Goal: Task Accomplishment & Management: Use online tool/utility

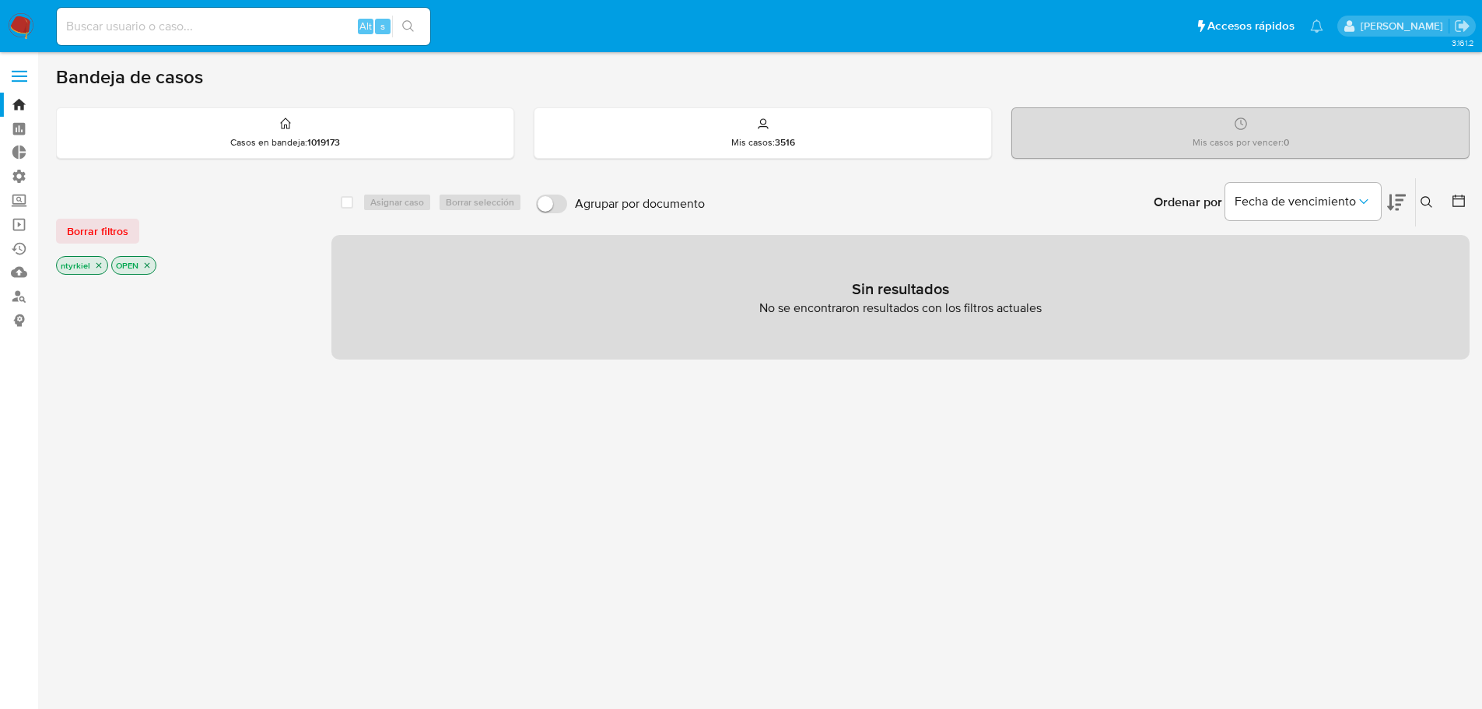
click at [12, 75] on span at bounding box center [20, 76] width 16 height 2
click at [0, 0] on input "checkbox" at bounding box center [0, 0] width 0 height 0
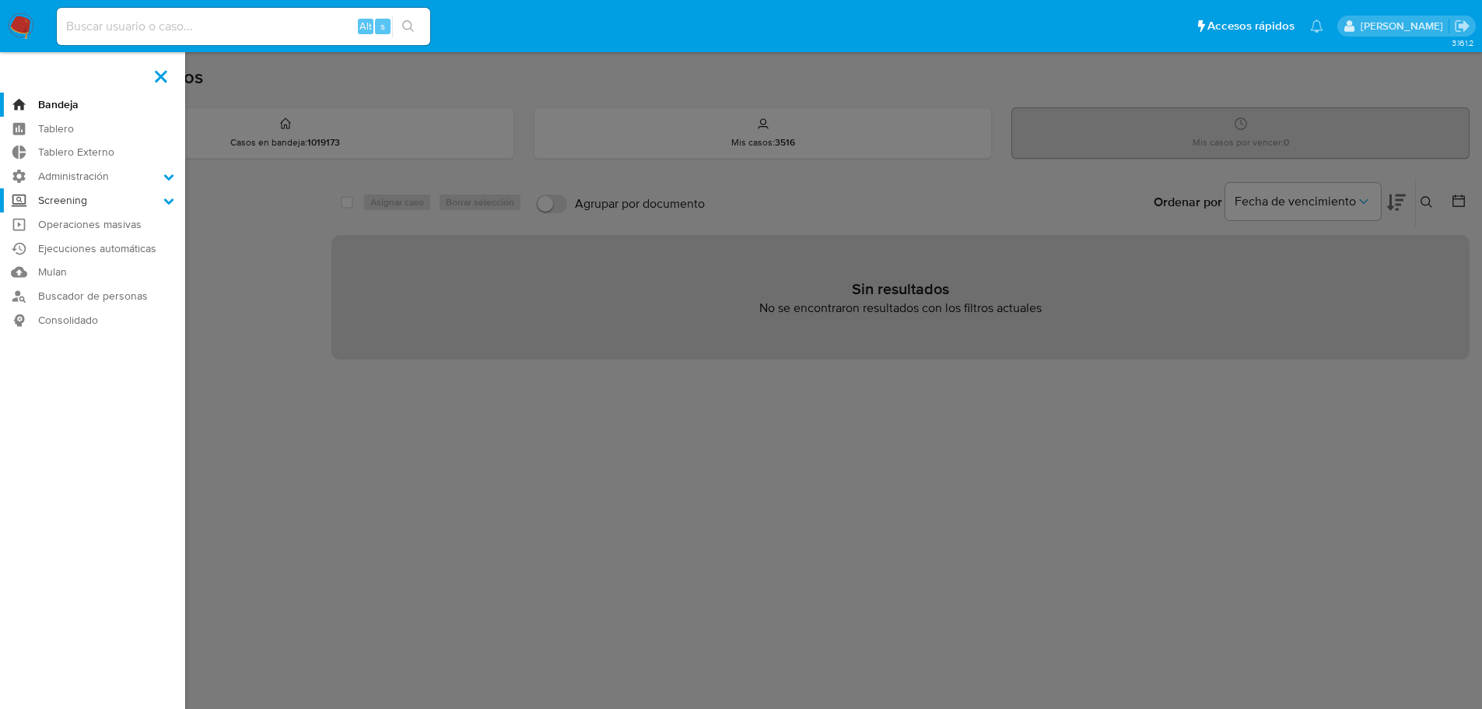
click at [86, 194] on label "Screening" at bounding box center [92, 200] width 185 height 24
click at [0, 0] on input "Screening" at bounding box center [0, 0] width 0 height 0
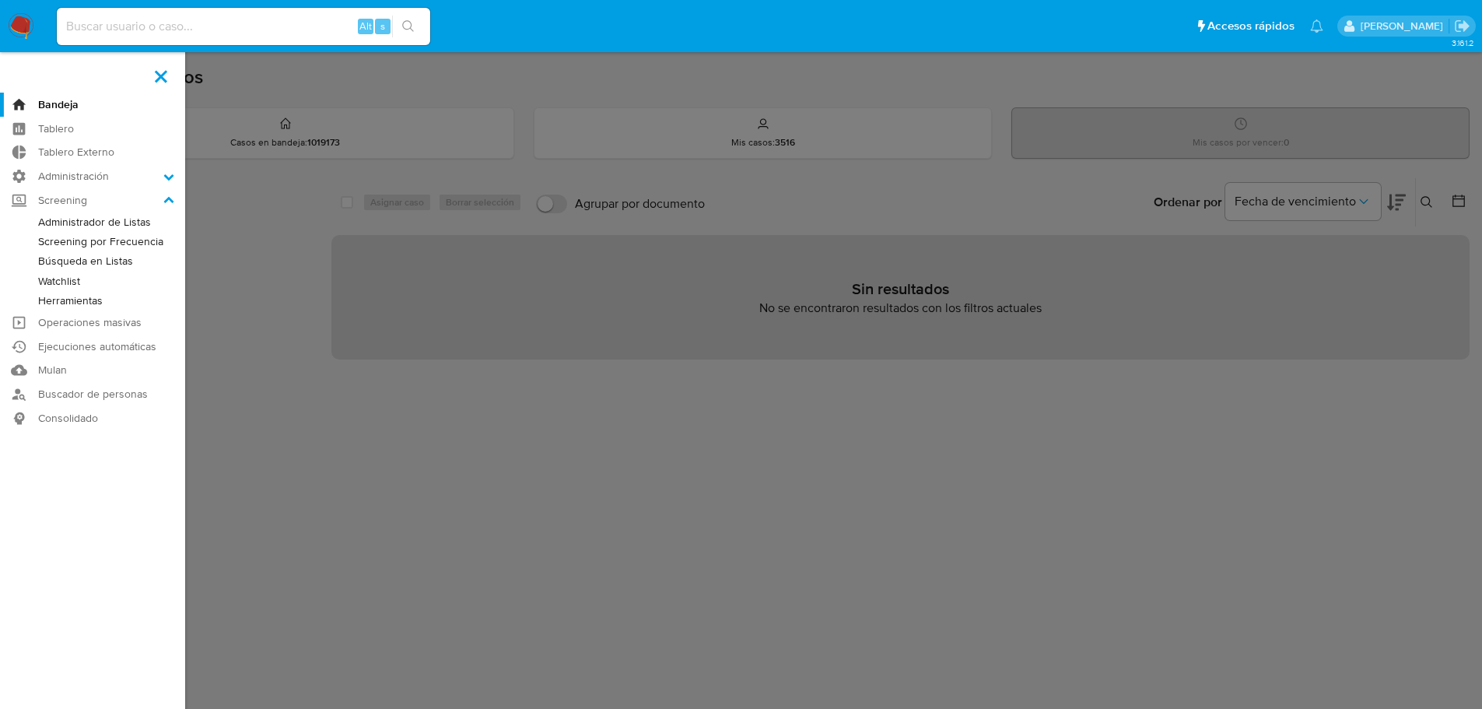
click at [100, 254] on link "Búsqueda en Listas" at bounding box center [92, 260] width 185 height 19
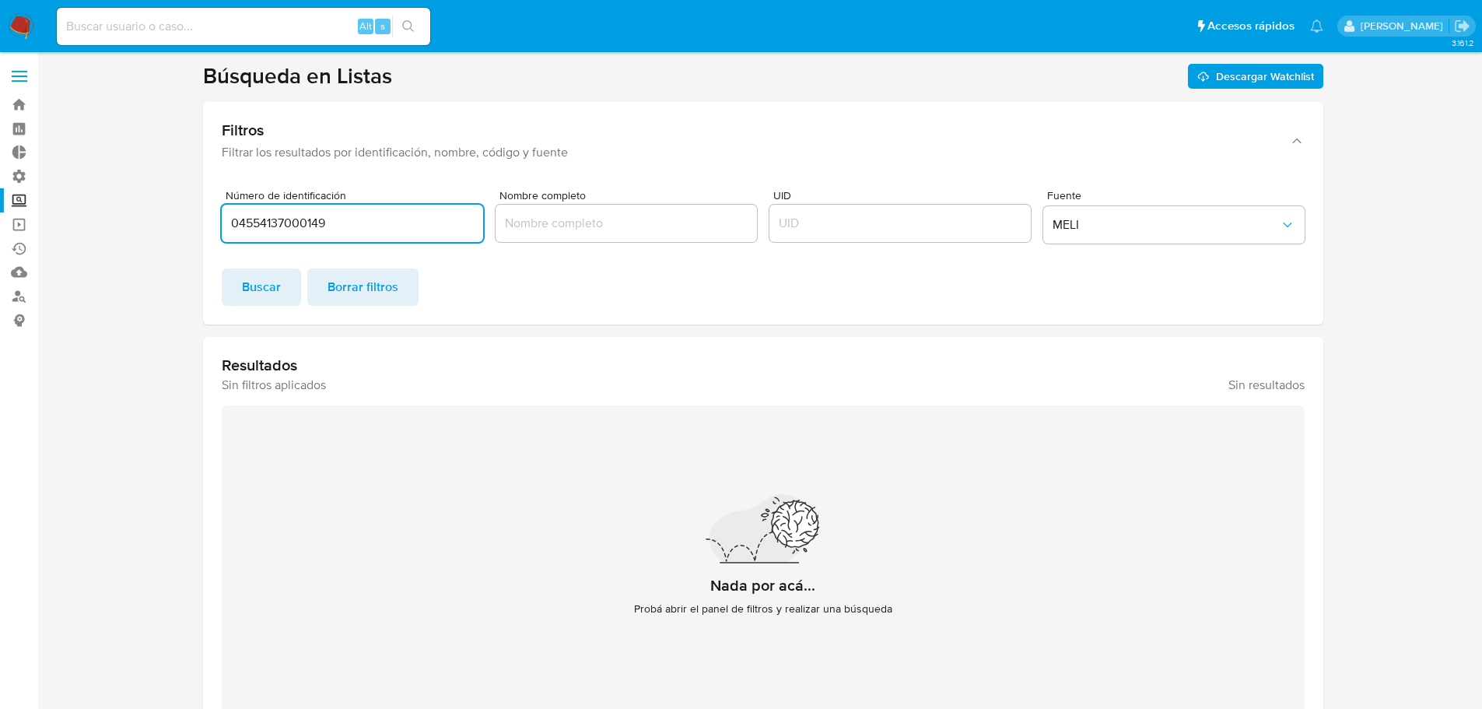
drag, startPoint x: 368, startPoint y: 224, endPoint x: 152, endPoint y: 208, distance: 216.1
click at [152, 208] on section at bounding box center [762, 398] width 1413 height 673
click at [255, 292] on span "Buscar" at bounding box center [261, 287] width 39 height 34
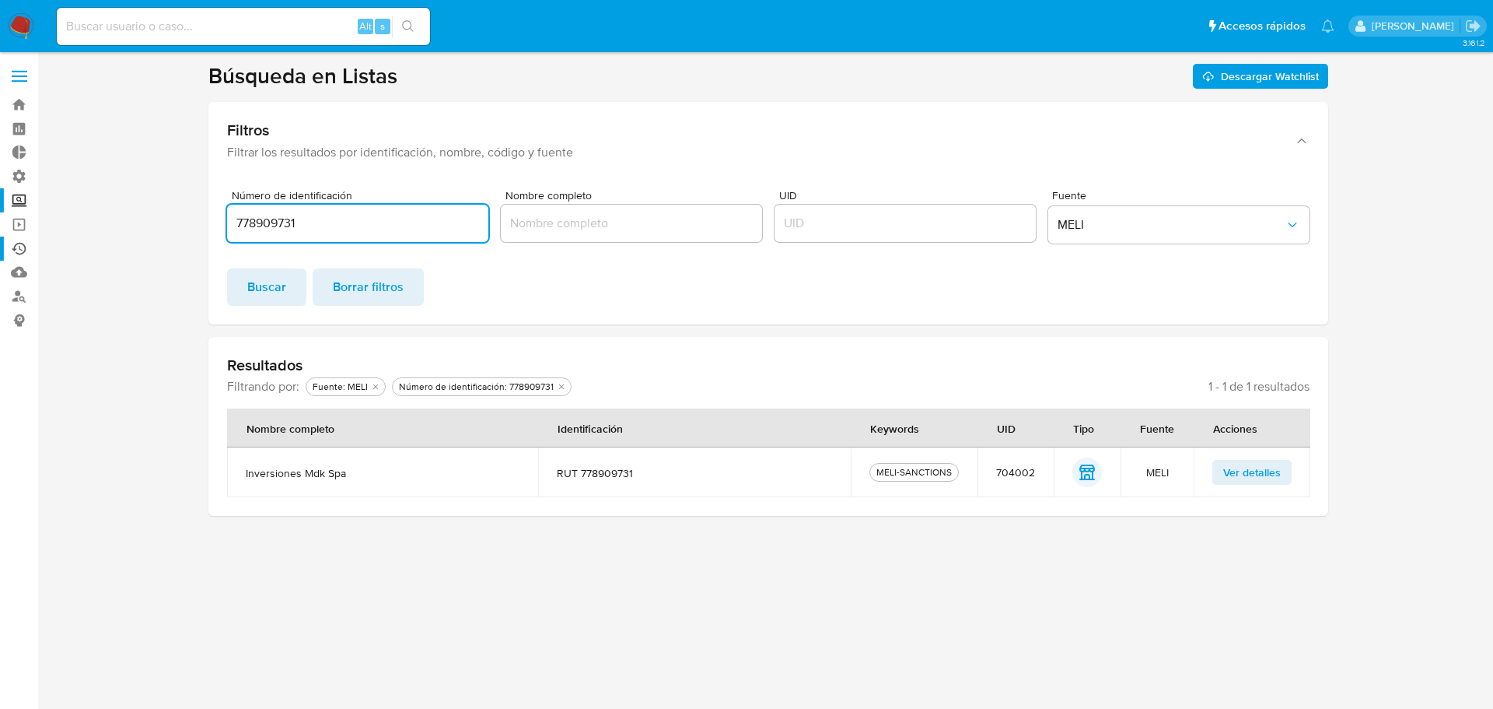
drag, startPoint x: 324, startPoint y: 223, endPoint x: 1, endPoint y: 250, distance: 324.6
click at [1, 250] on section "Bandeja Tablero Tablero Externo Administración Reglas Roles Usuarios Equipos Co…" at bounding box center [746, 354] width 1493 height 709
paste input "14301376810"
click at [264, 280] on span "Buscar" at bounding box center [266, 287] width 39 height 34
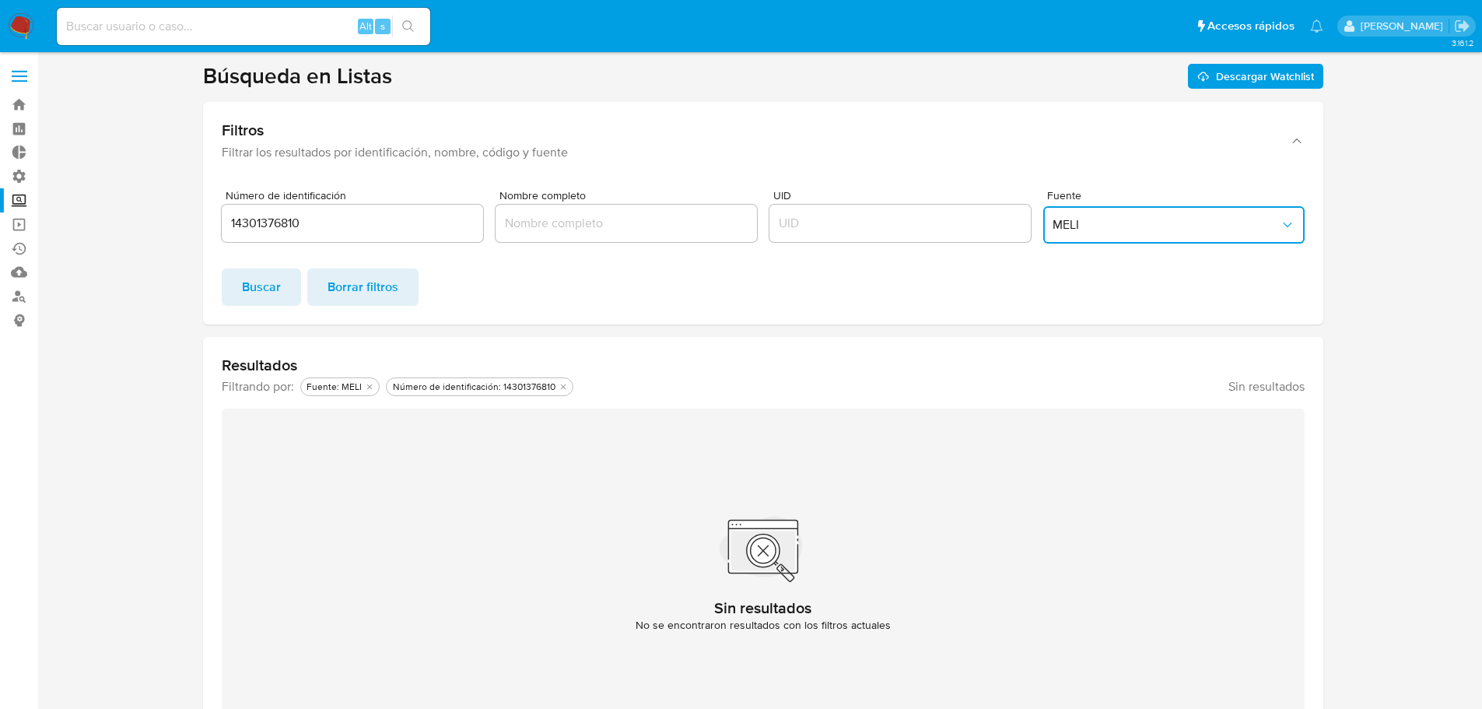
click at [1116, 225] on span "MELI" at bounding box center [1165, 225] width 227 height 16
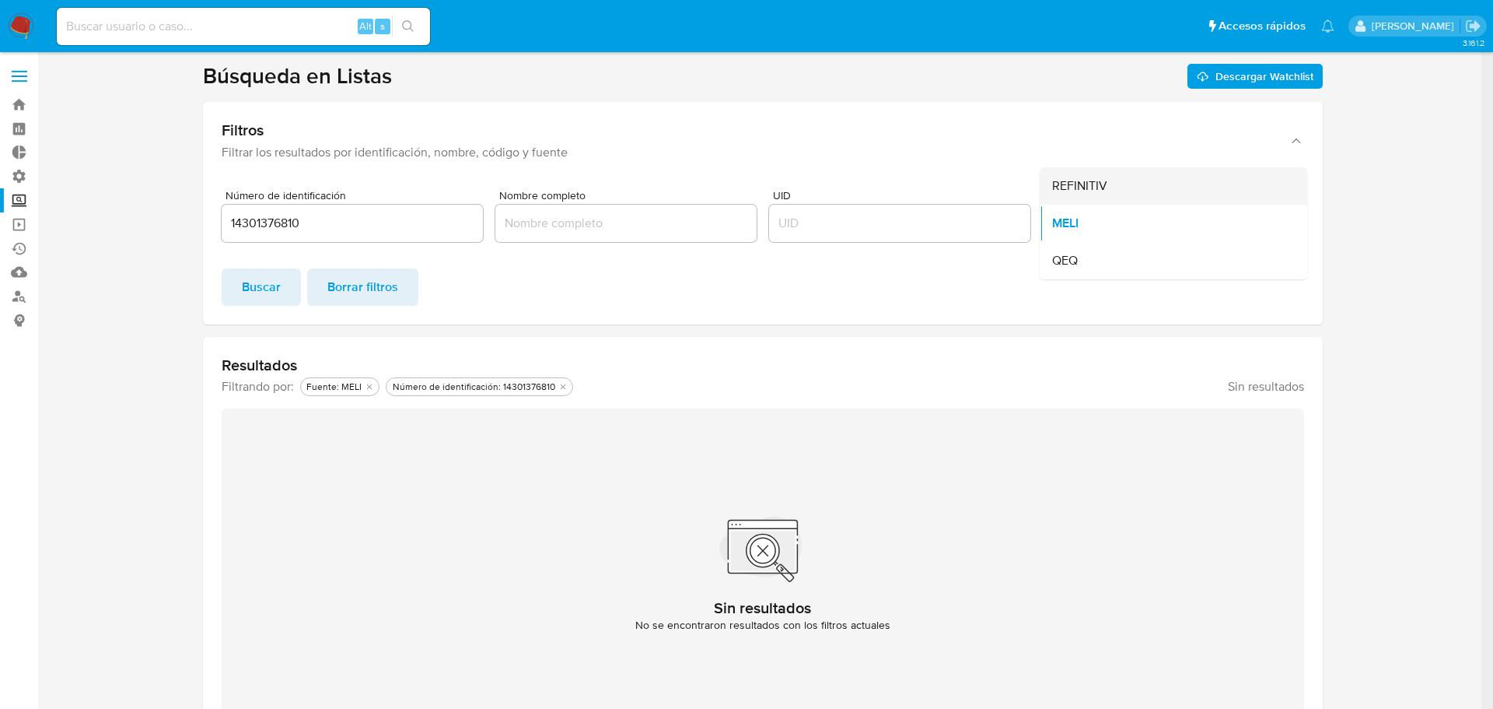
click at [1087, 184] on span "REFINITIV" at bounding box center [1079, 186] width 55 height 16
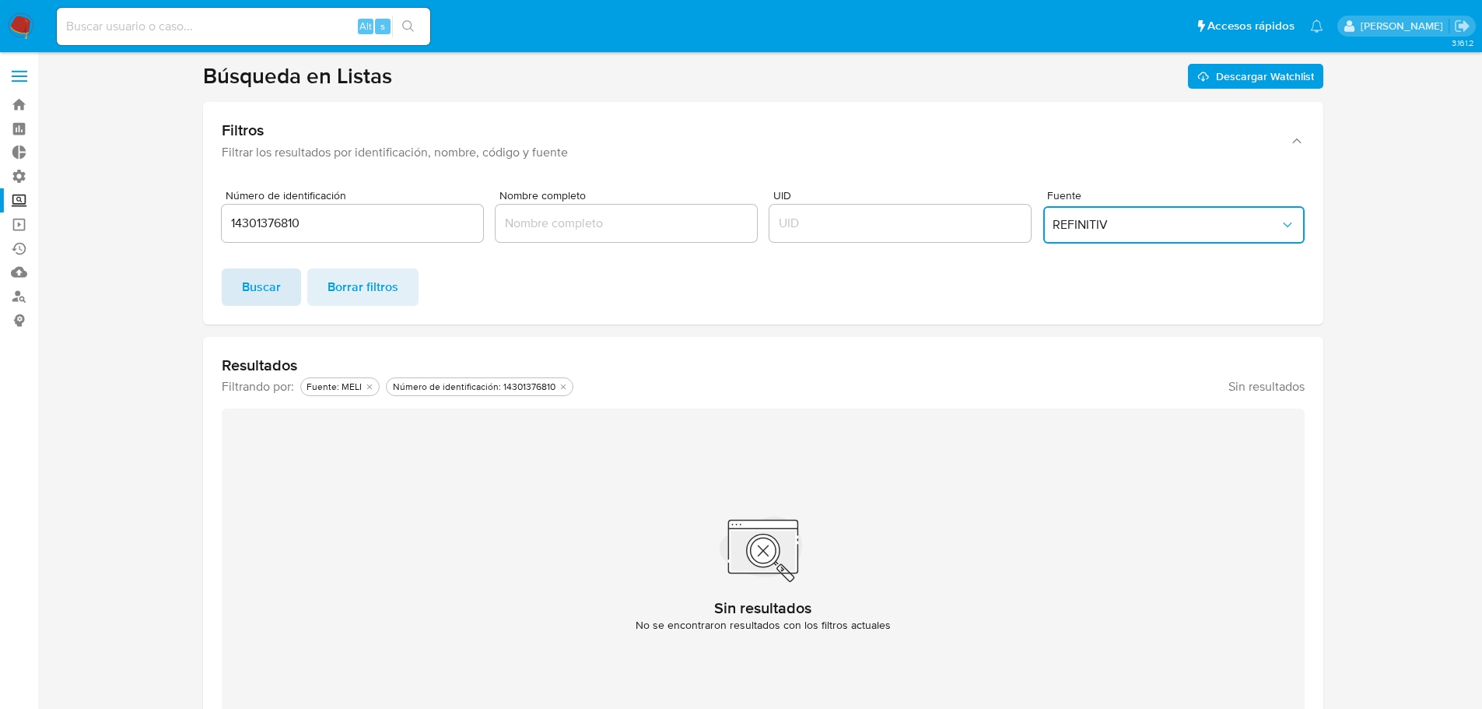
click at [267, 285] on span "Buscar" at bounding box center [261, 287] width 39 height 34
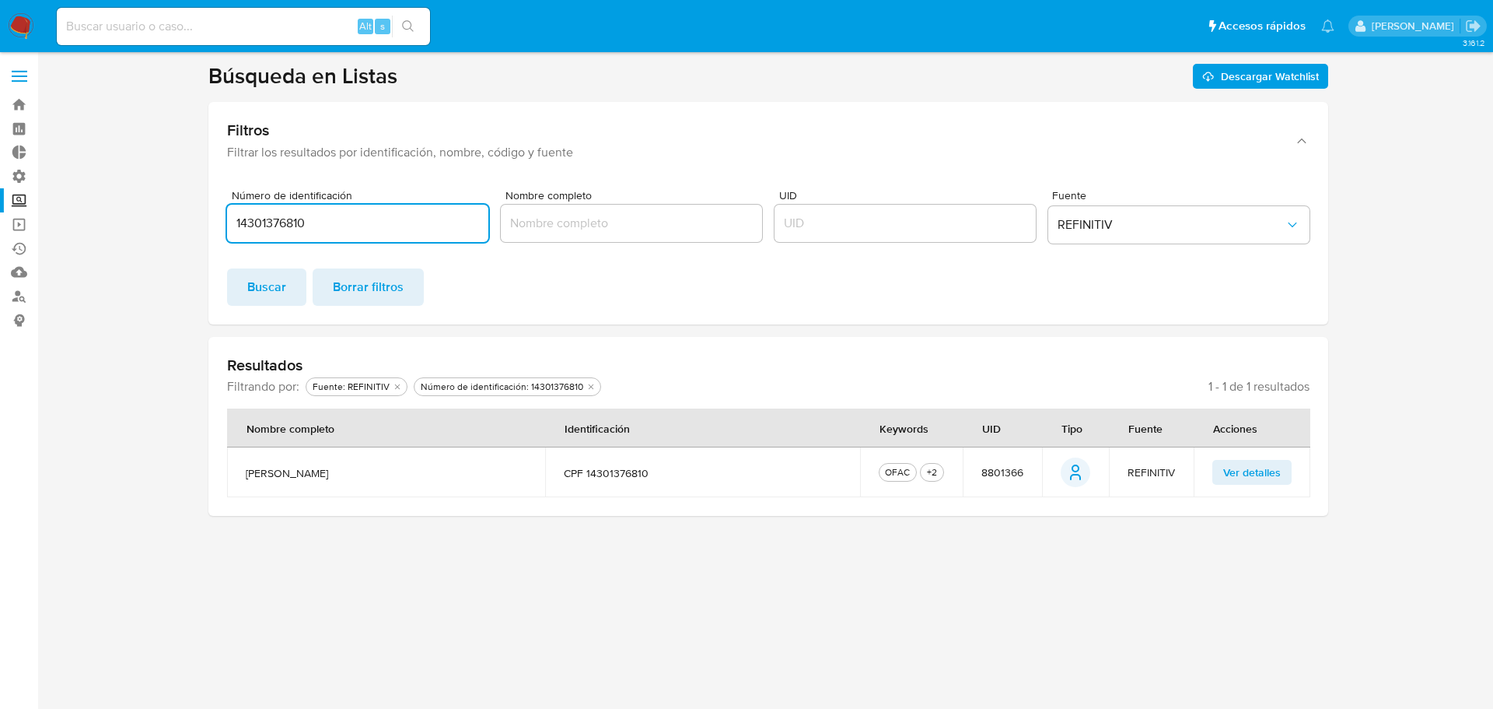
drag, startPoint x: 364, startPoint y: 219, endPoint x: 215, endPoint y: 222, distance: 149.3
click at [215, 222] on div "Número de identificación 14301376810 Nombre completo UID Fuente REFINITIV Busca…" at bounding box center [768, 250] width 1120 height 147
paste input "120926084"
click at [275, 284] on span "Buscar" at bounding box center [266, 287] width 39 height 34
drag, startPoint x: 327, startPoint y: 226, endPoint x: 110, endPoint y: 242, distance: 218.3
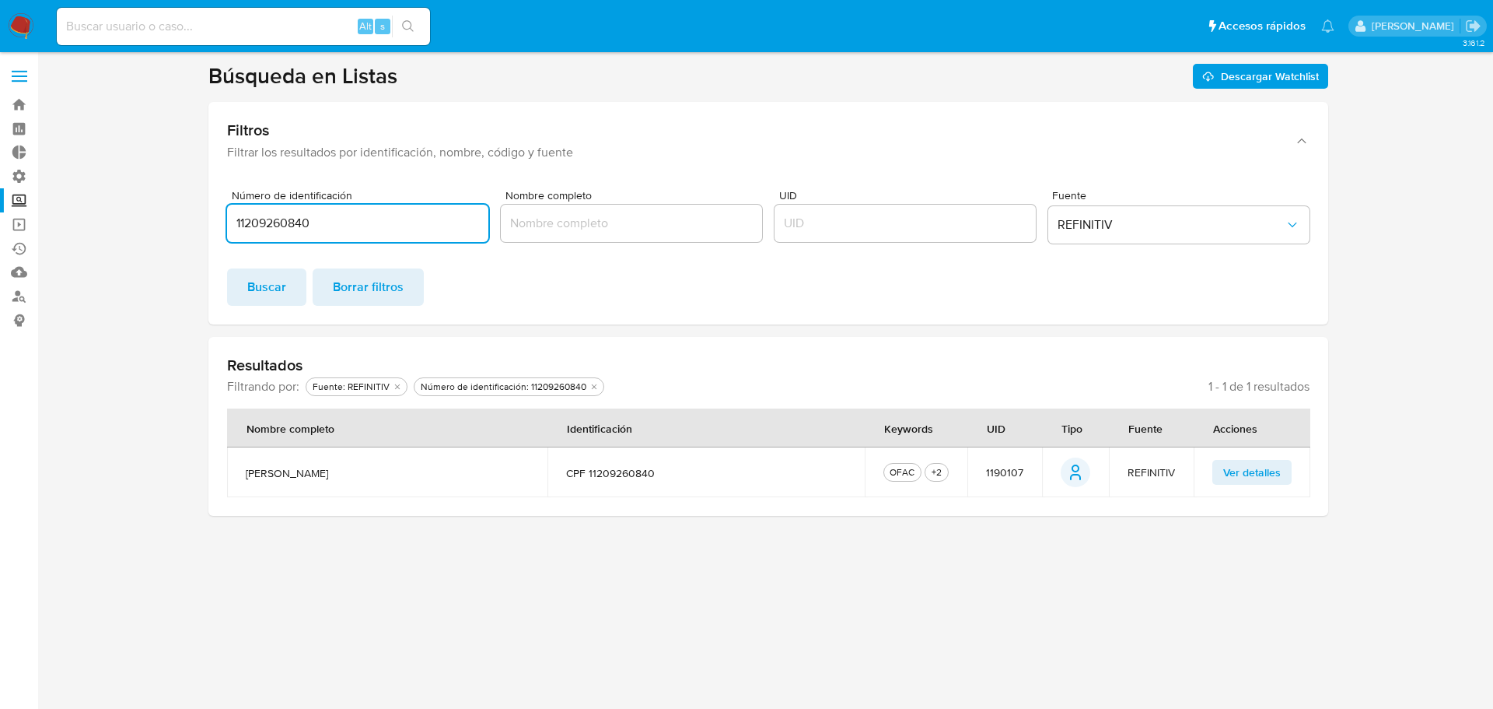
click at [110, 242] on section at bounding box center [768, 288] width 1425 height 453
paste input "IBI061030GD4"
click at [261, 276] on span "Buscar" at bounding box center [266, 287] width 39 height 34
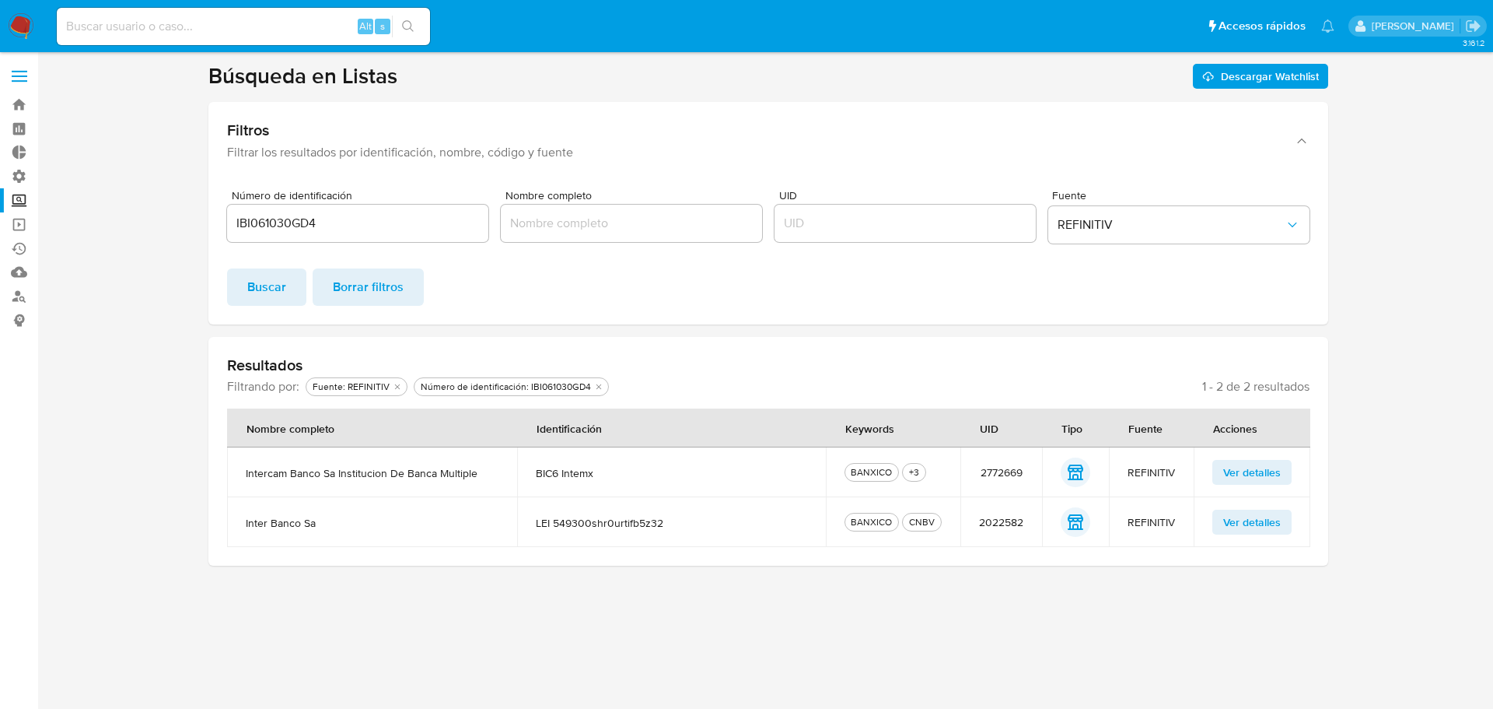
click at [996, 478] on span "2772669" at bounding box center [1002, 472] width 42 height 14
click at [999, 473] on span "2772669" at bounding box center [1002, 472] width 42 height 14
click at [999, 472] on span "2772669" at bounding box center [1002, 472] width 42 height 14
drag, startPoint x: 615, startPoint y: 471, endPoint x: 538, endPoint y: 476, distance: 77.2
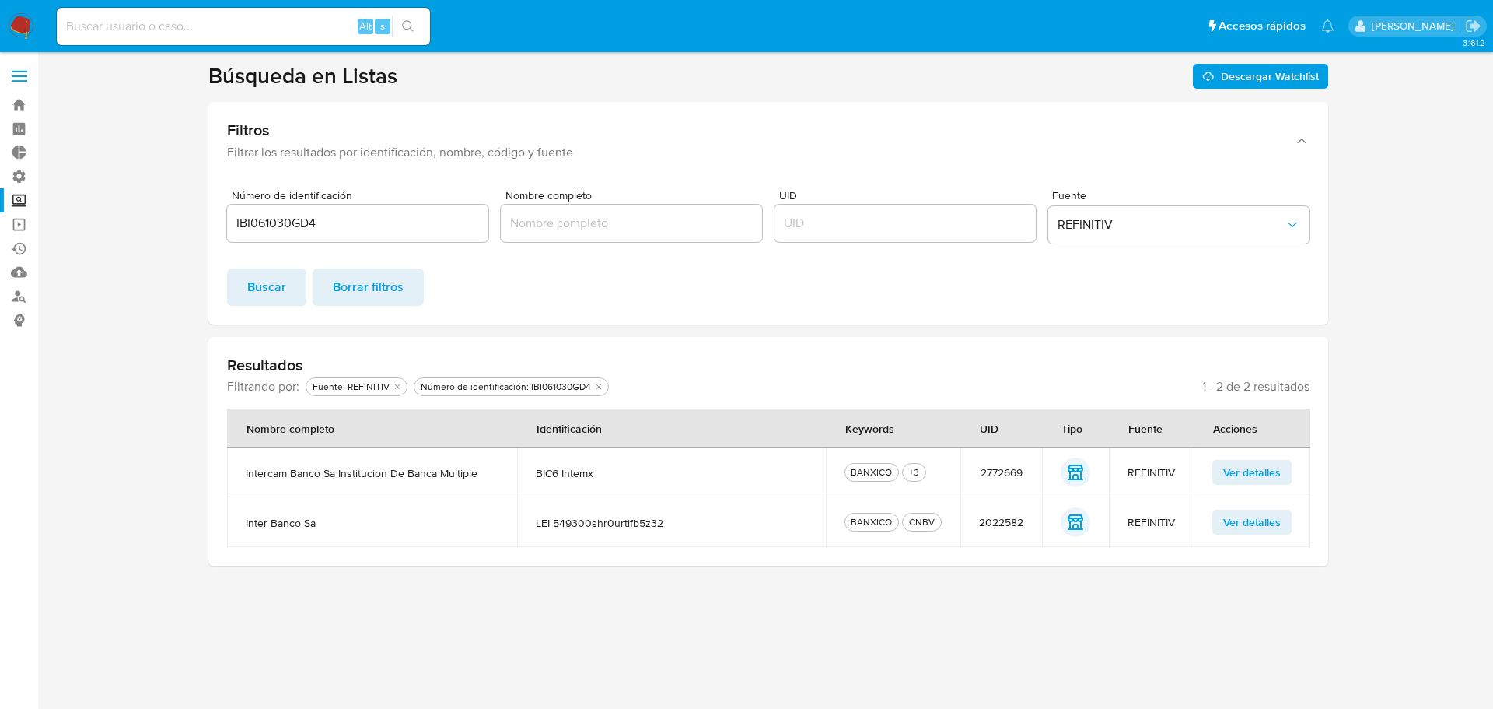
click at [538, 476] on span "BIC6 intemx" at bounding box center [671, 473] width 271 height 14
drag, startPoint x: 373, startPoint y: 224, endPoint x: 205, endPoint y: 233, distance: 168.2
click at [205, 233] on section at bounding box center [768, 313] width 1425 height 503
paste input "LOTA650825MSLPRN09"
type input "LOTA650825MSLPRN09"
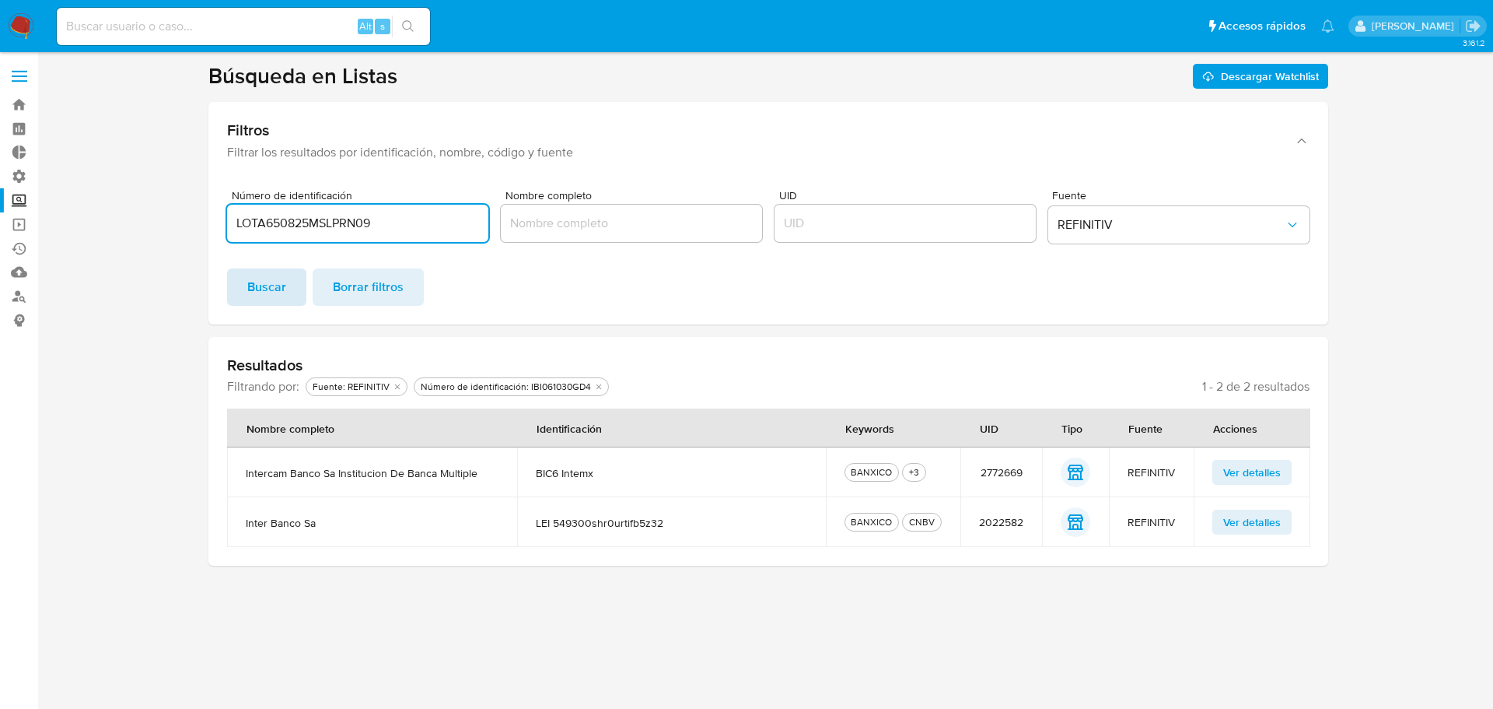
click at [282, 281] on span "Buscar" at bounding box center [266, 287] width 39 height 34
